Goal: Information Seeking & Learning: Learn about a topic

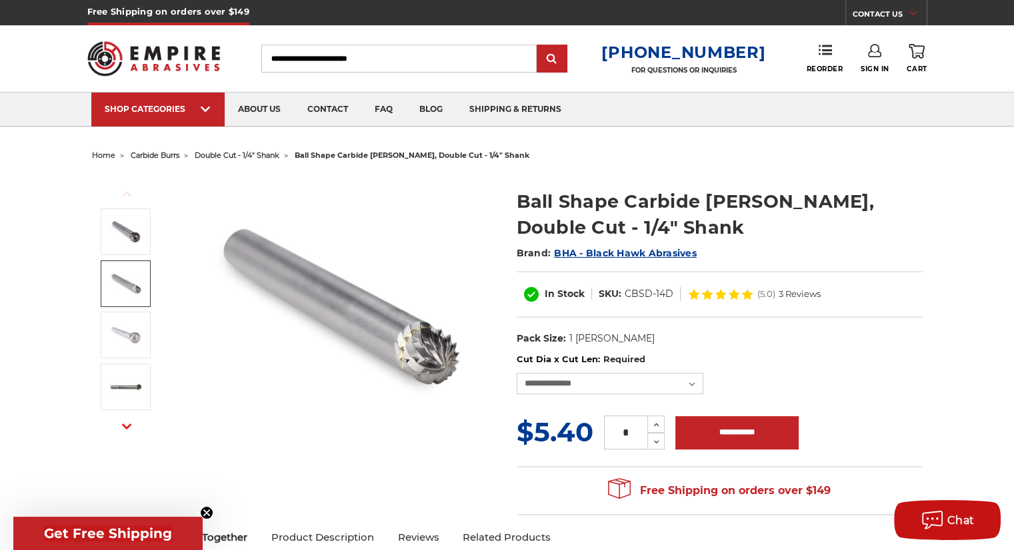
click at [134, 283] on img at bounding box center [125, 283] width 33 height 33
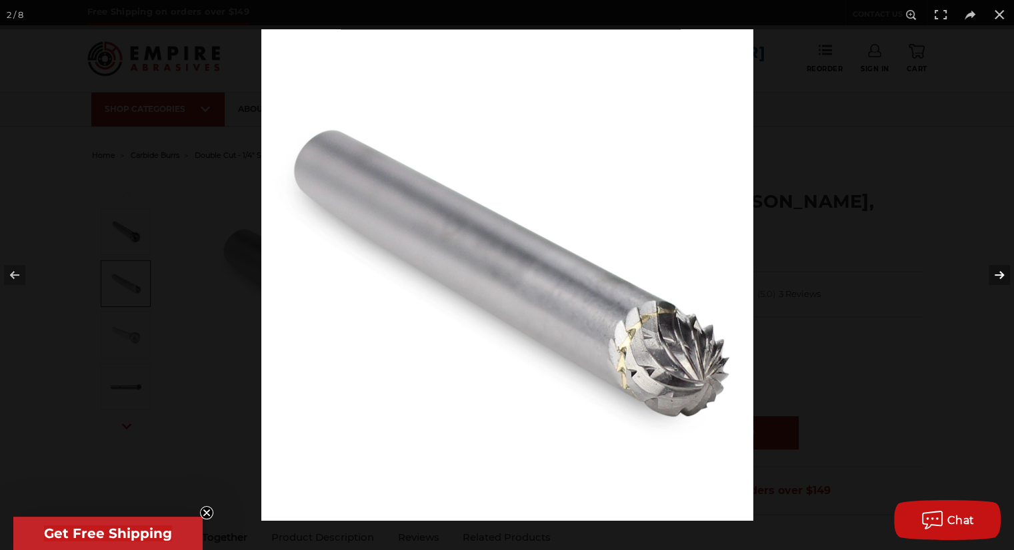
click at [1010, 281] on button at bounding box center [990, 275] width 47 height 67
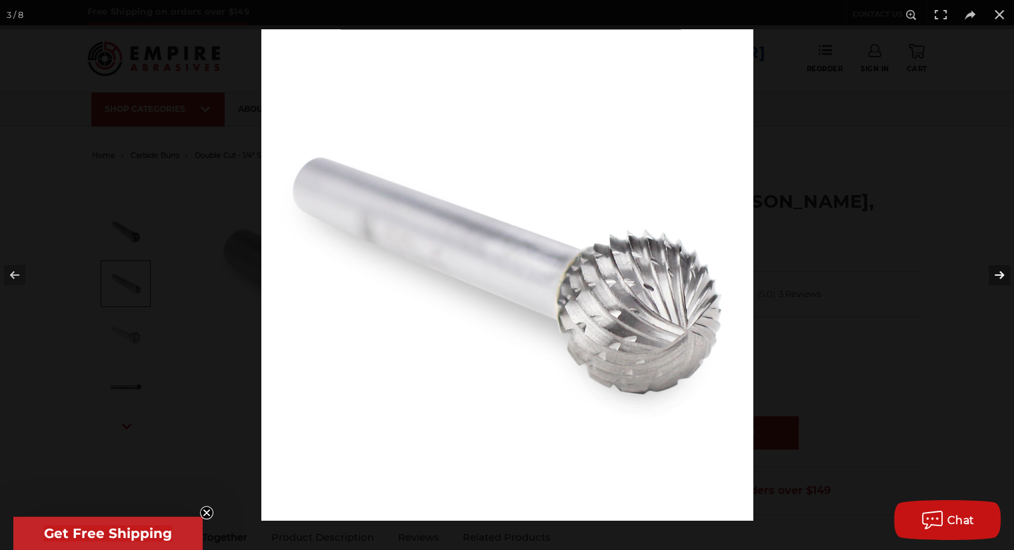
click at [1010, 281] on button at bounding box center [990, 275] width 47 height 67
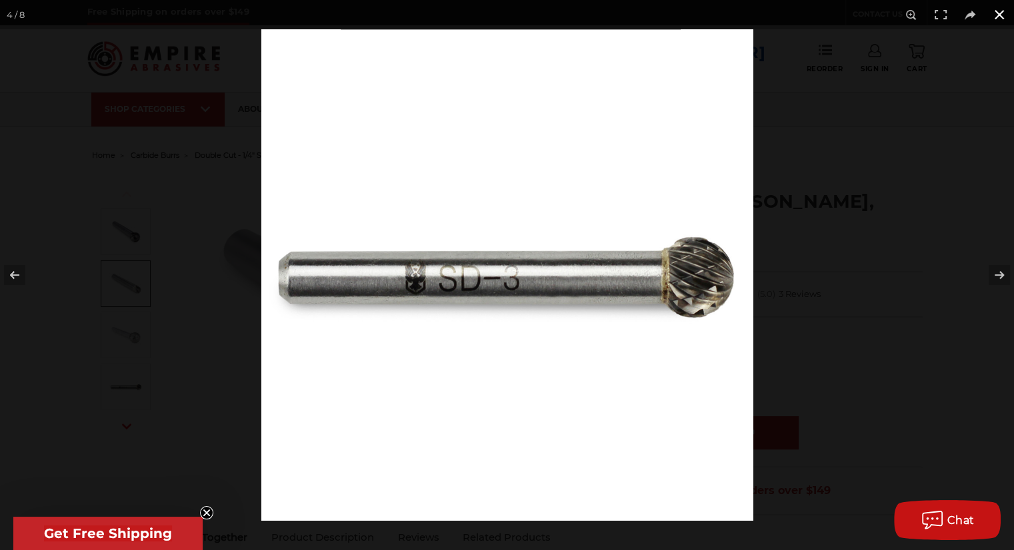
click at [996, 21] on button at bounding box center [998, 14] width 29 height 29
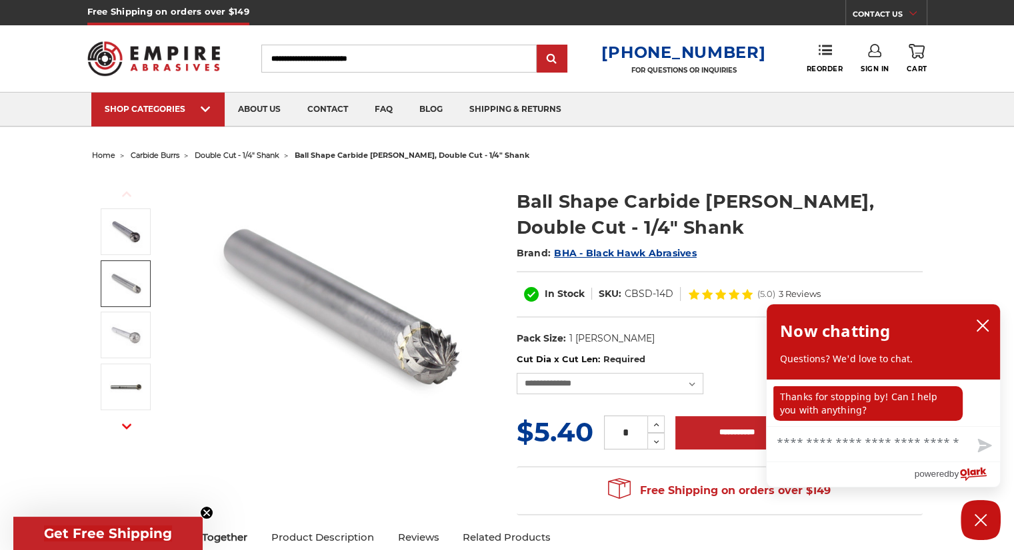
click at [806, 345] on dl "UPC: Pack Size: 1 [PERSON_NAME] Shape: Ball Cut: Double Shank Diameter: 1/4" Ma…" at bounding box center [719, 339] width 406 height 28
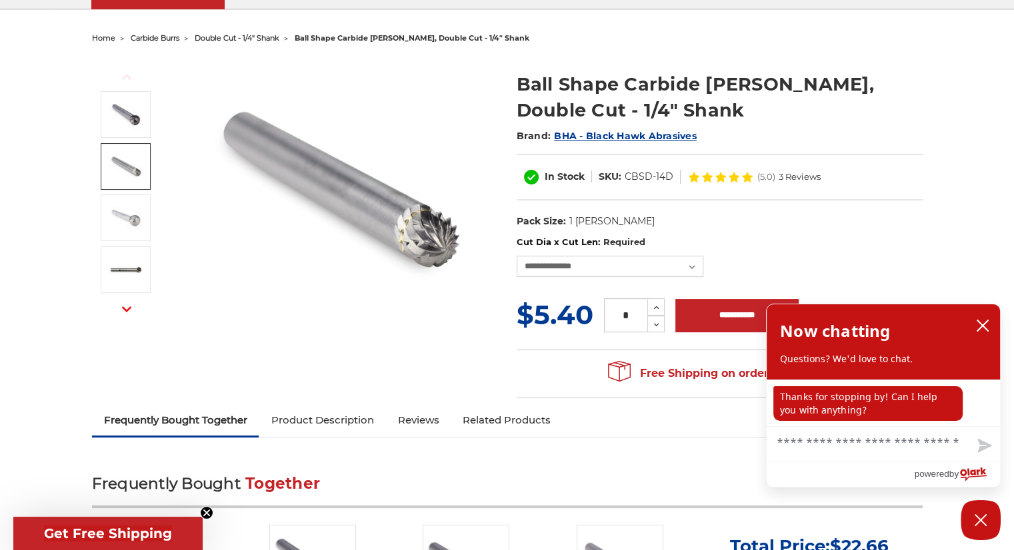
scroll to position [133, 0]
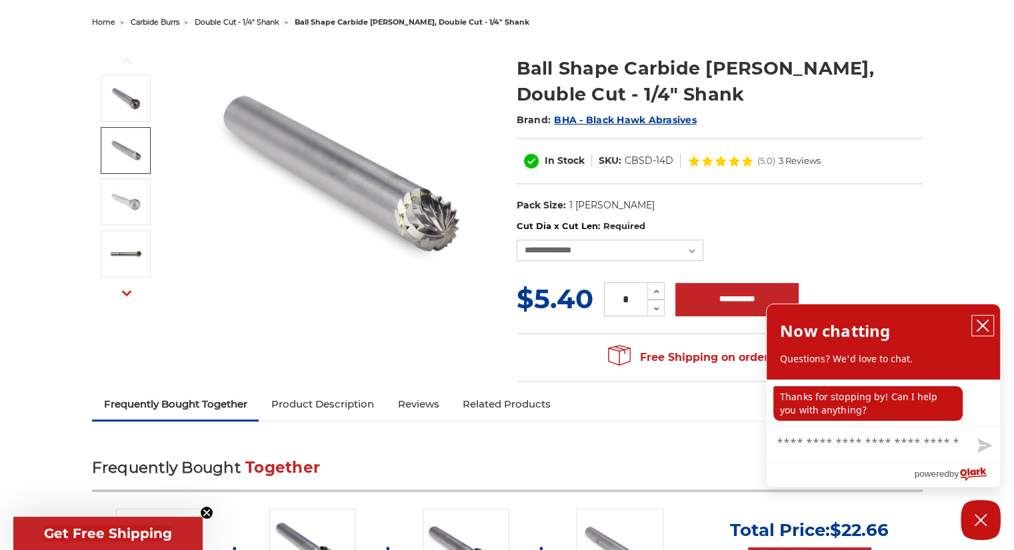
click at [987, 334] on button "close chatbox" at bounding box center [982, 326] width 21 height 20
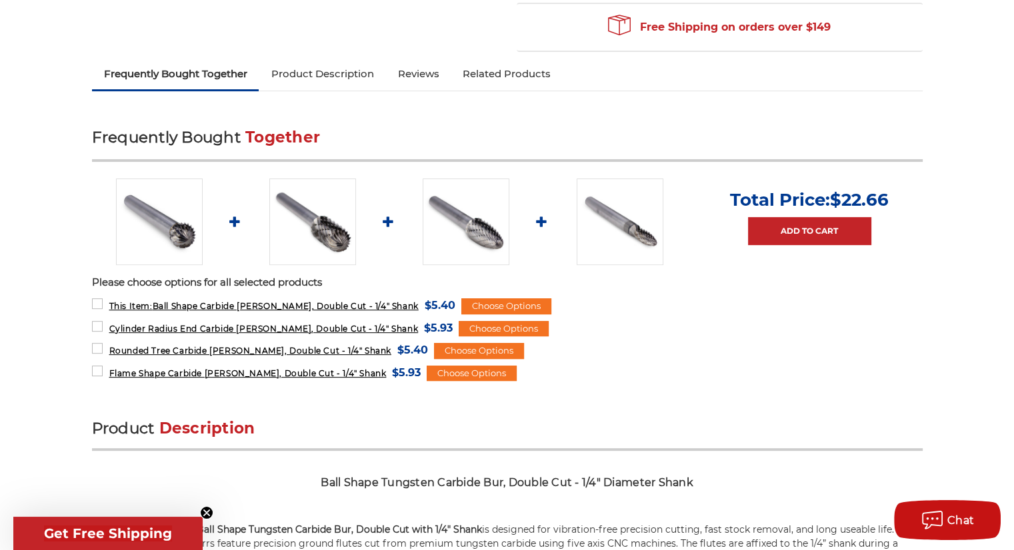
scroll to position [466, 0]
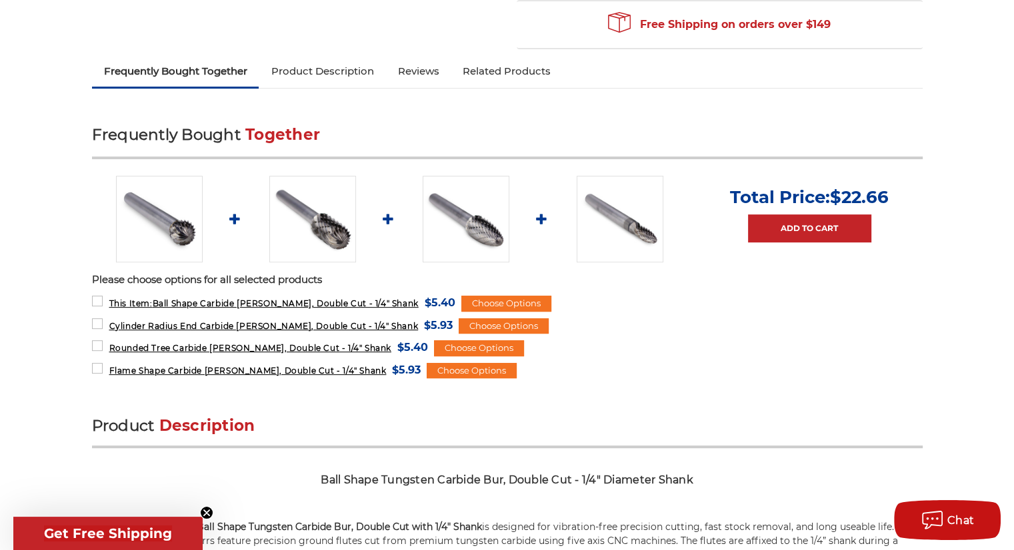
click at [449, 222] on img at bounding box center [465, 219] width 87 height 87
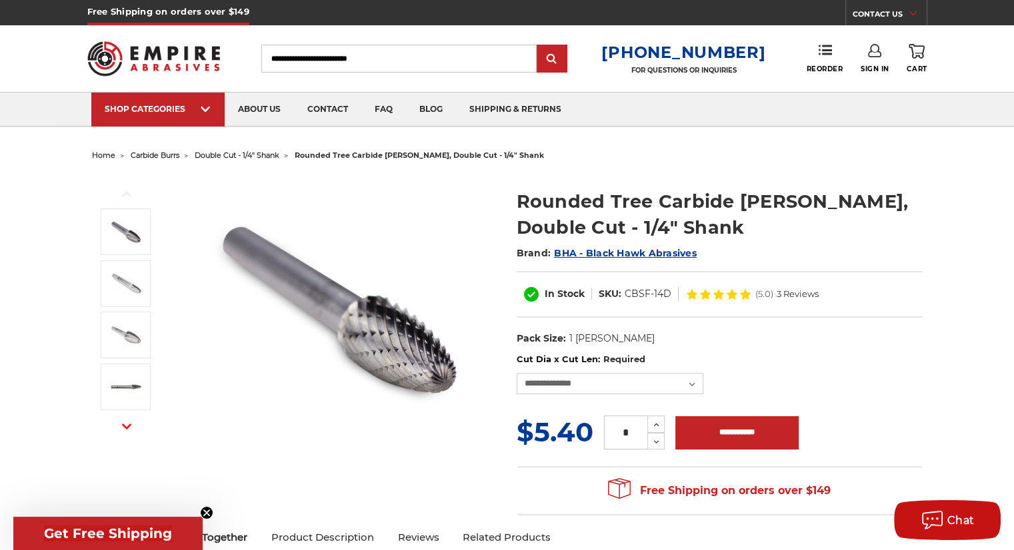
click at [926, 170] on div "Previous Next" at bounding box center [507, 344] width 849 height 358
click at [927, 235] on section "Rounded Tree Carbide [PERSON_NAME], Double Cut - 1/4" Shank Brand: BHA - Black …" at bounding box center [719, 264] width 424 height 179
